Goal: Navigation & Orientation: Find specific page/section

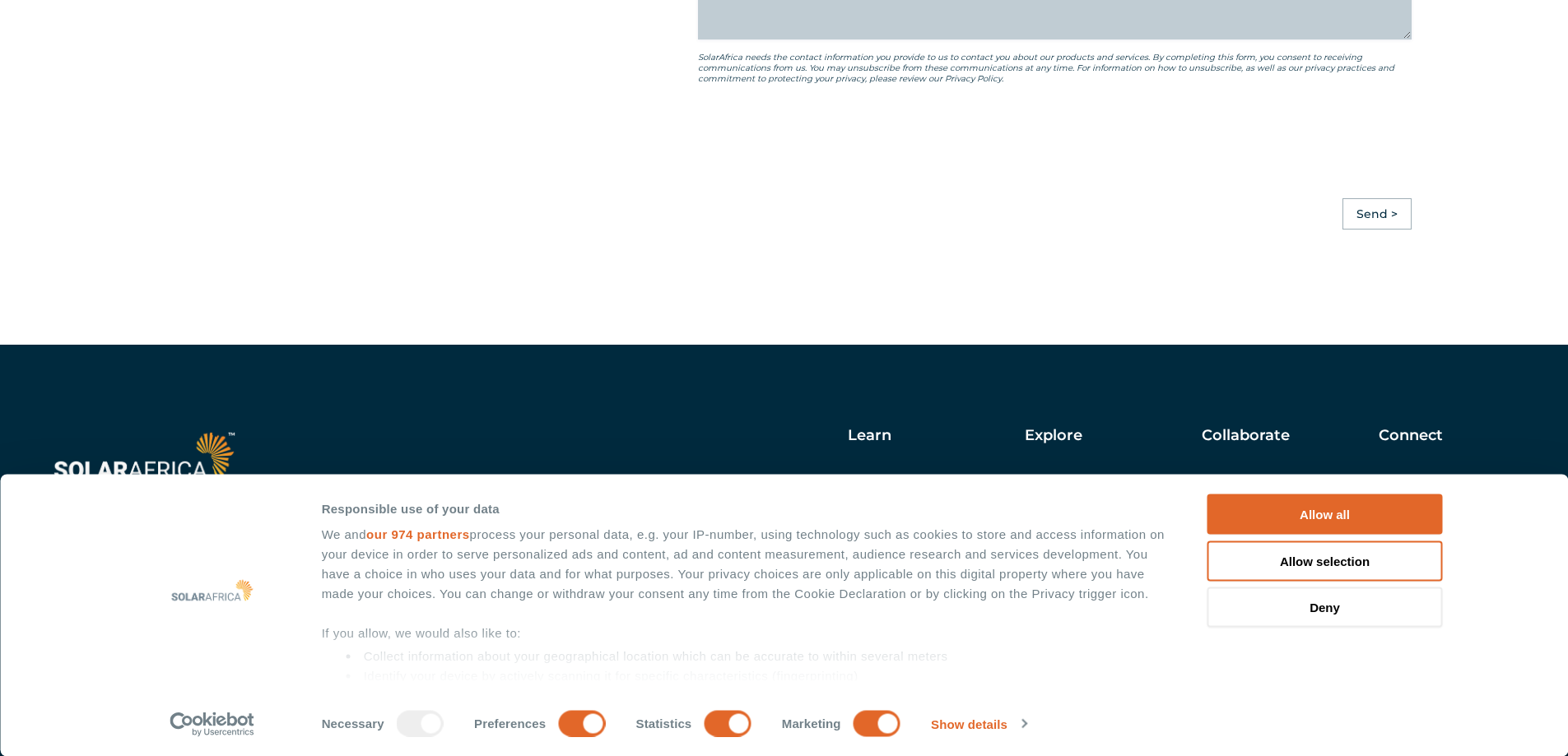
scroll to position [4613, 0]
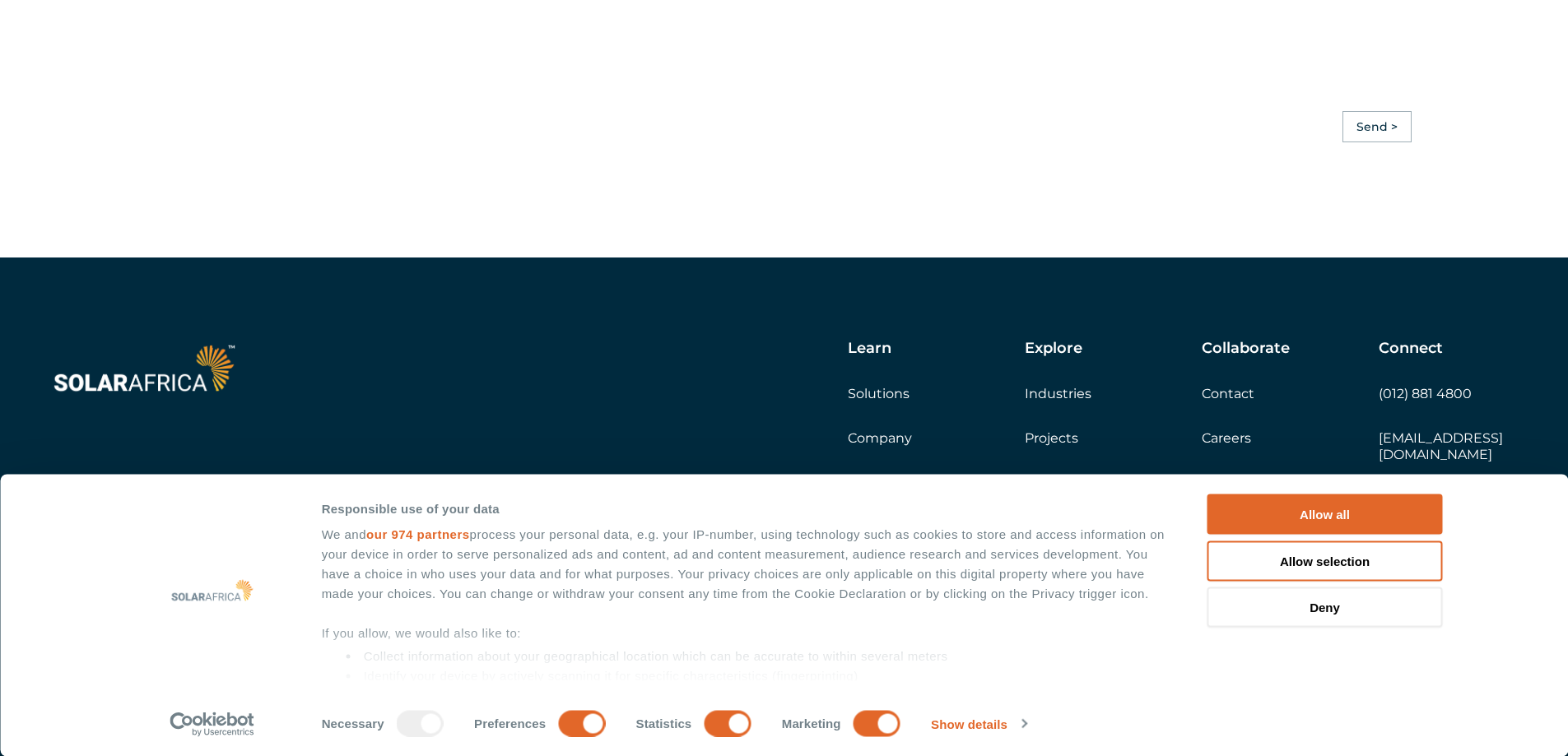
click at [1227, 446] on link "Careers" at bounding box center [1226, 438] width 49 height 16
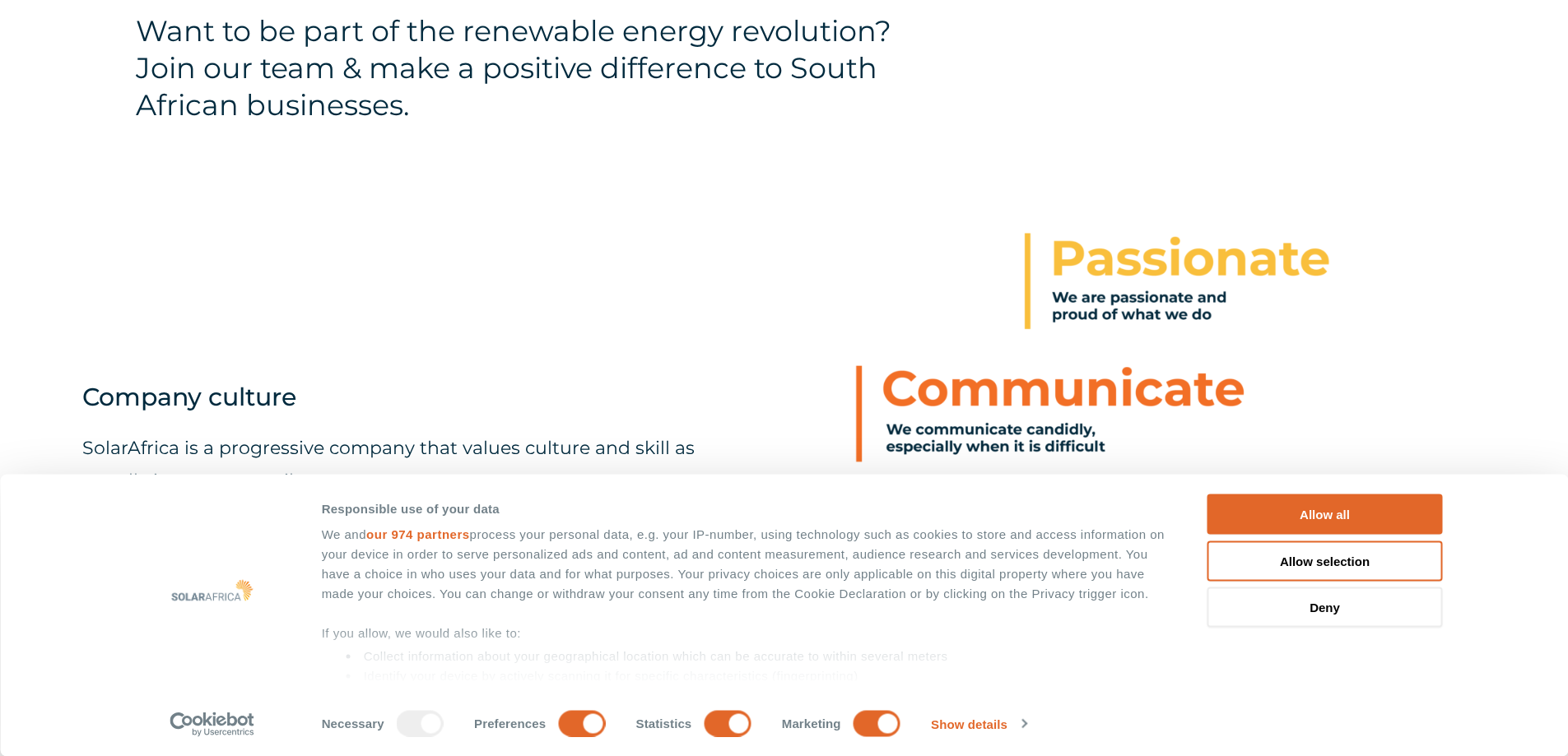
scroll to position [906, 0]
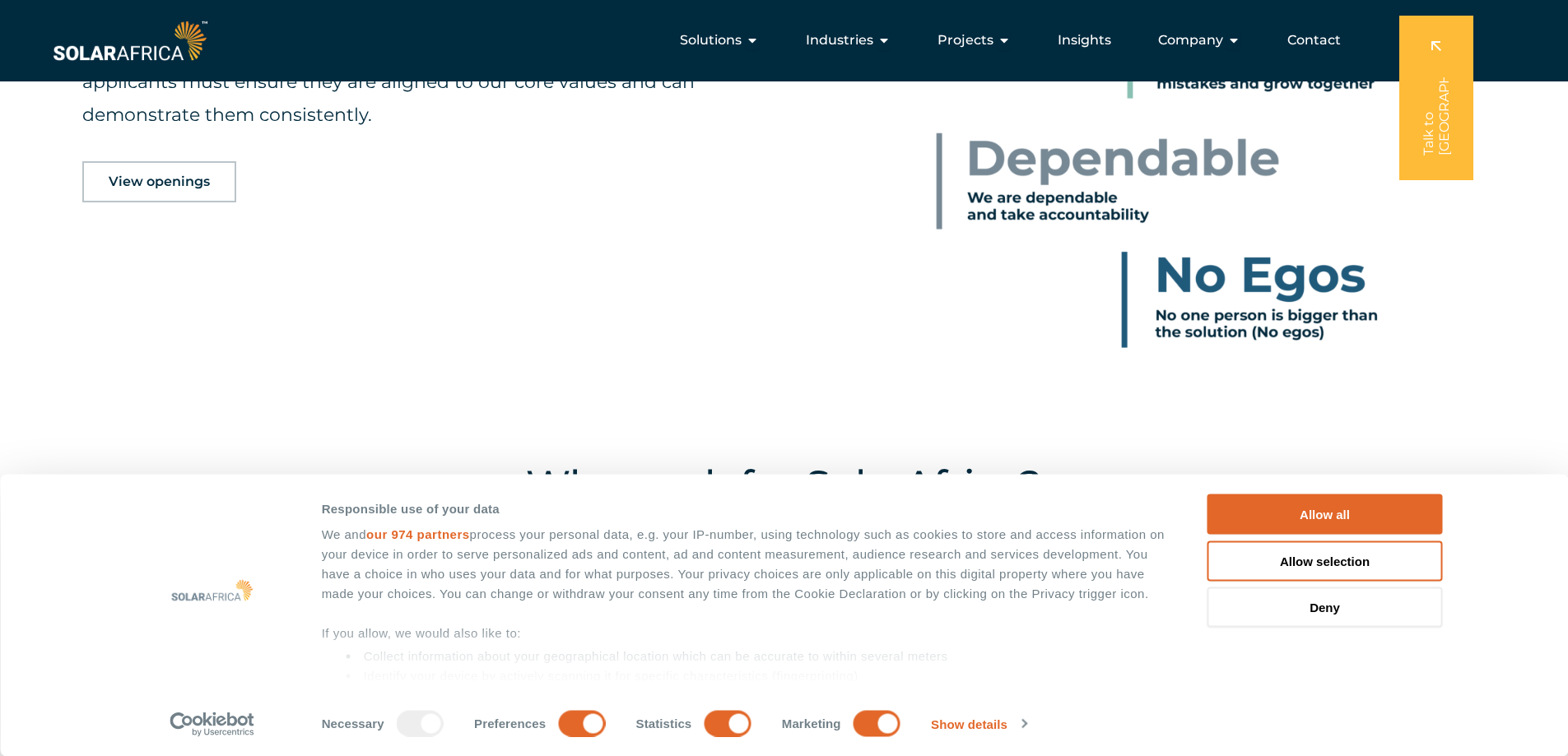
click at [153, 196] on link "View openings" at bounding box center [159, 181] width 154 height 41
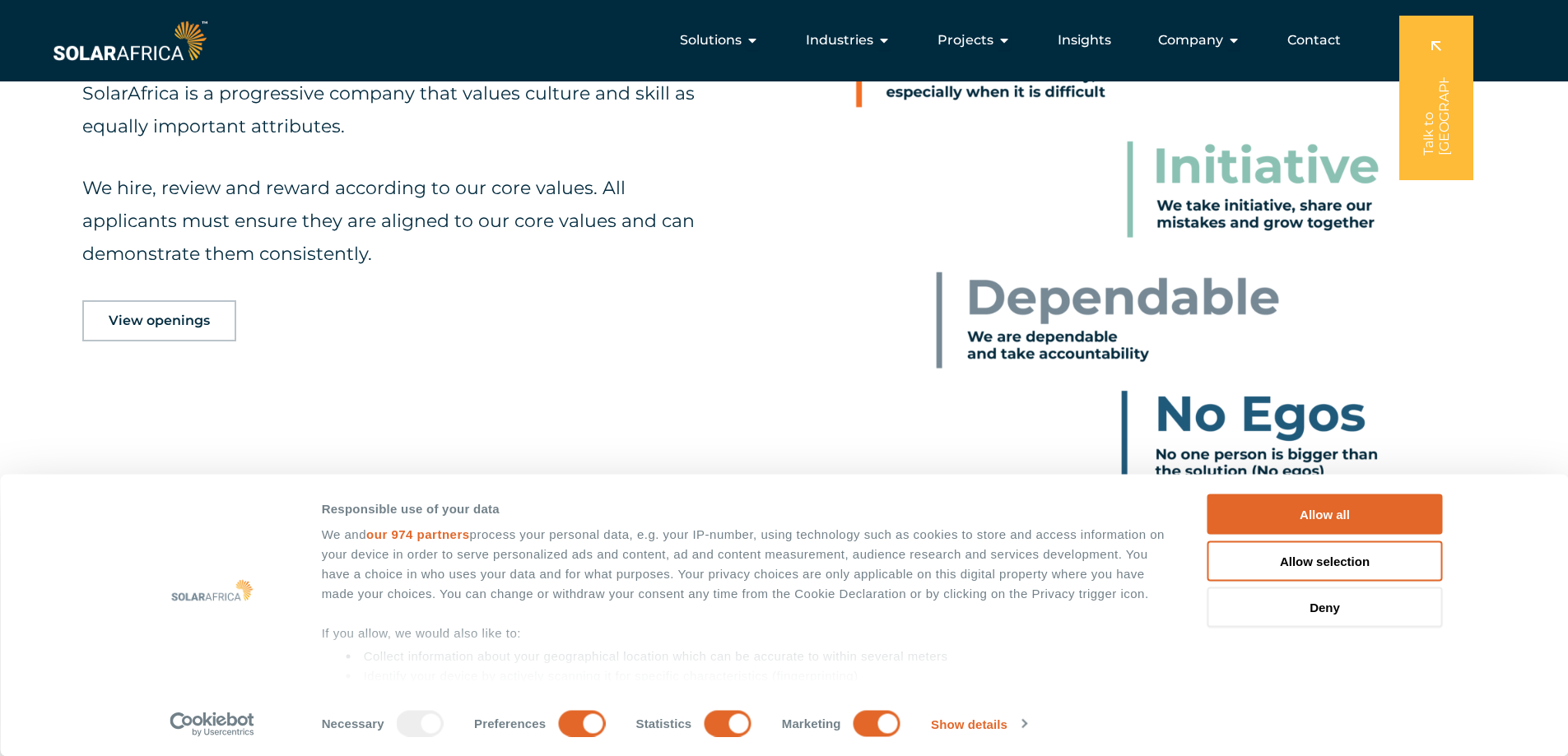
scroll to position [1010, 0]
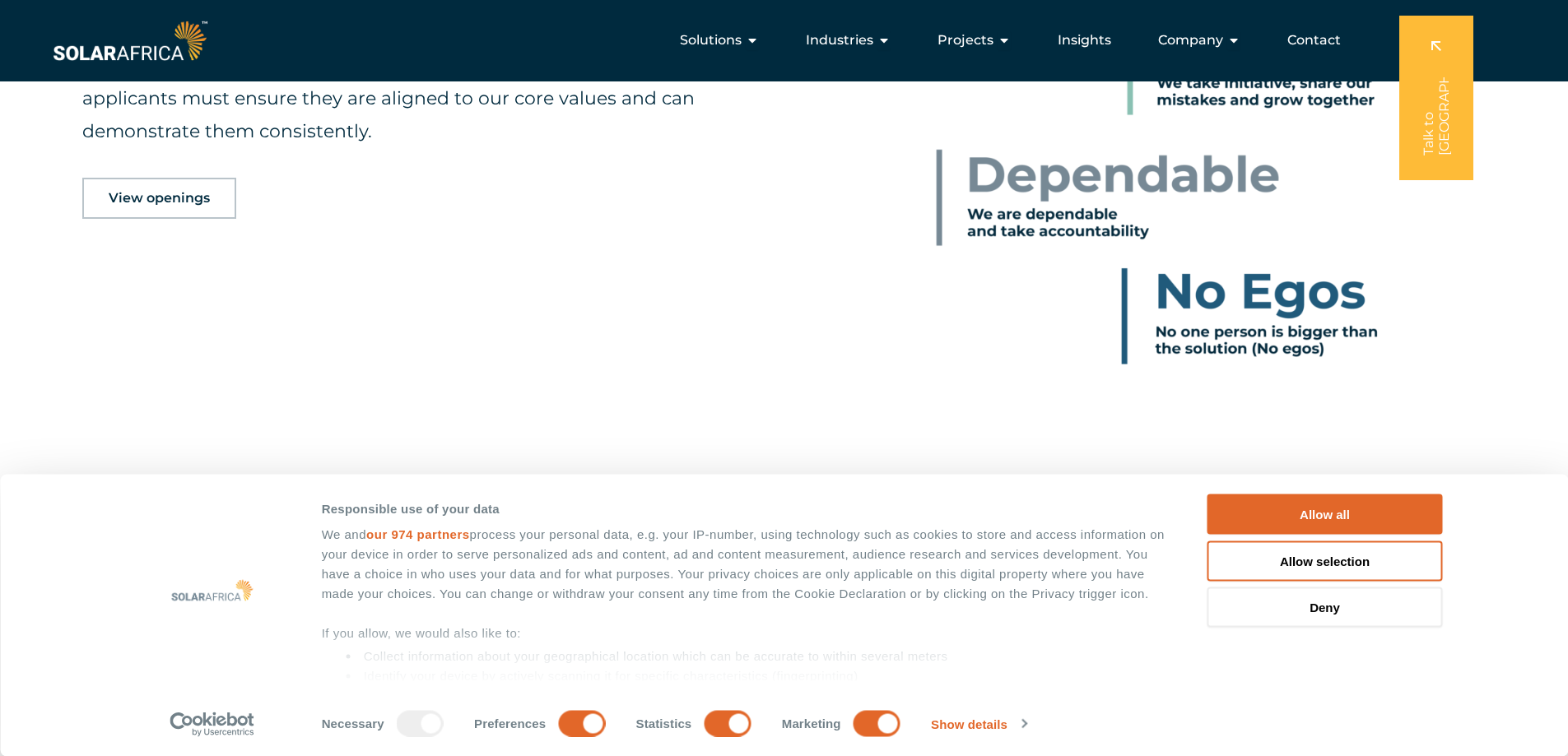
scroll to position [1152, 0]
